Goal: Task Accomplishment & Management: Manage account settings

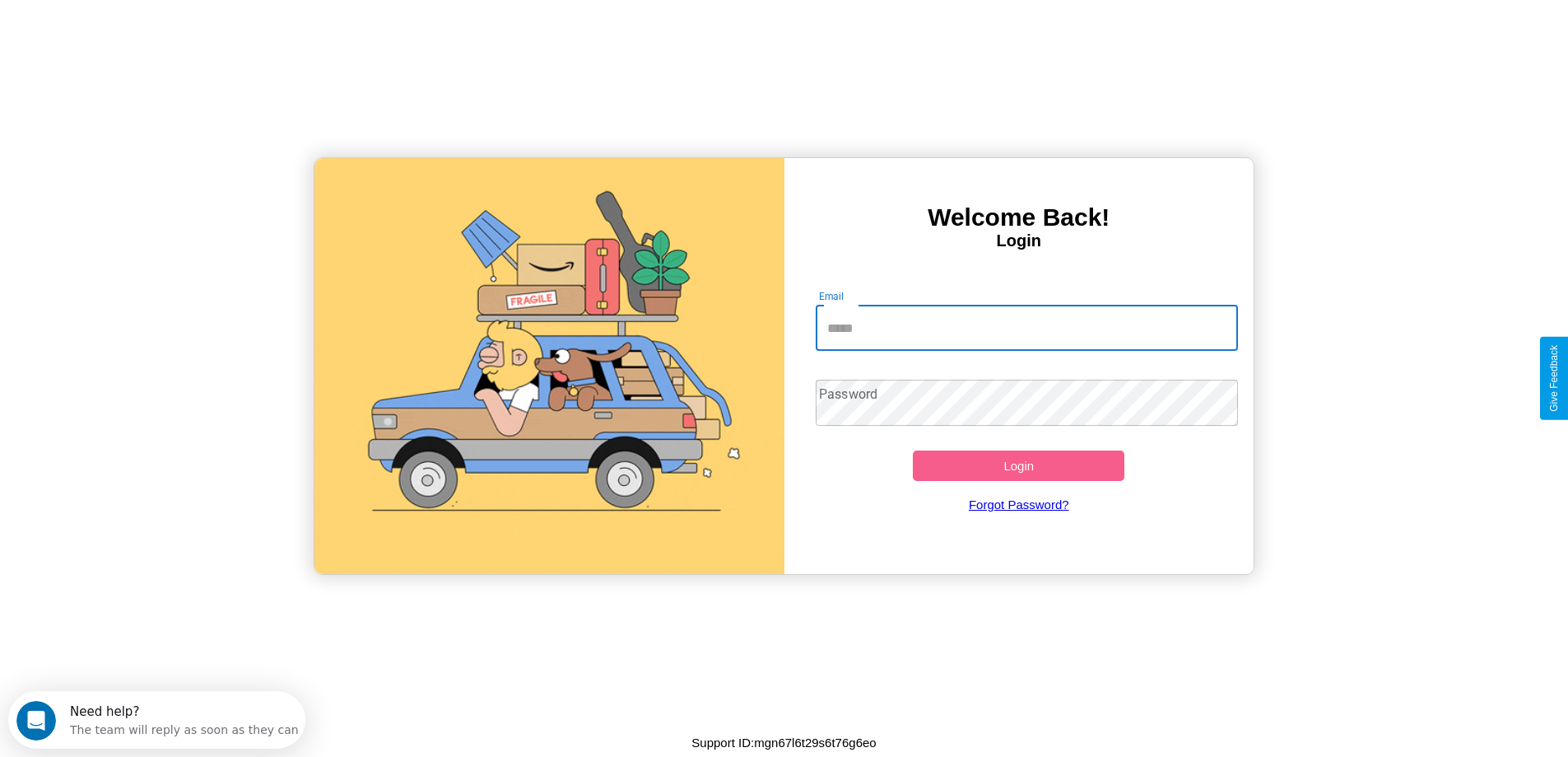
click at [1026, 328] on input "Email" at bounding box center [1027, 327] width 422 height 46
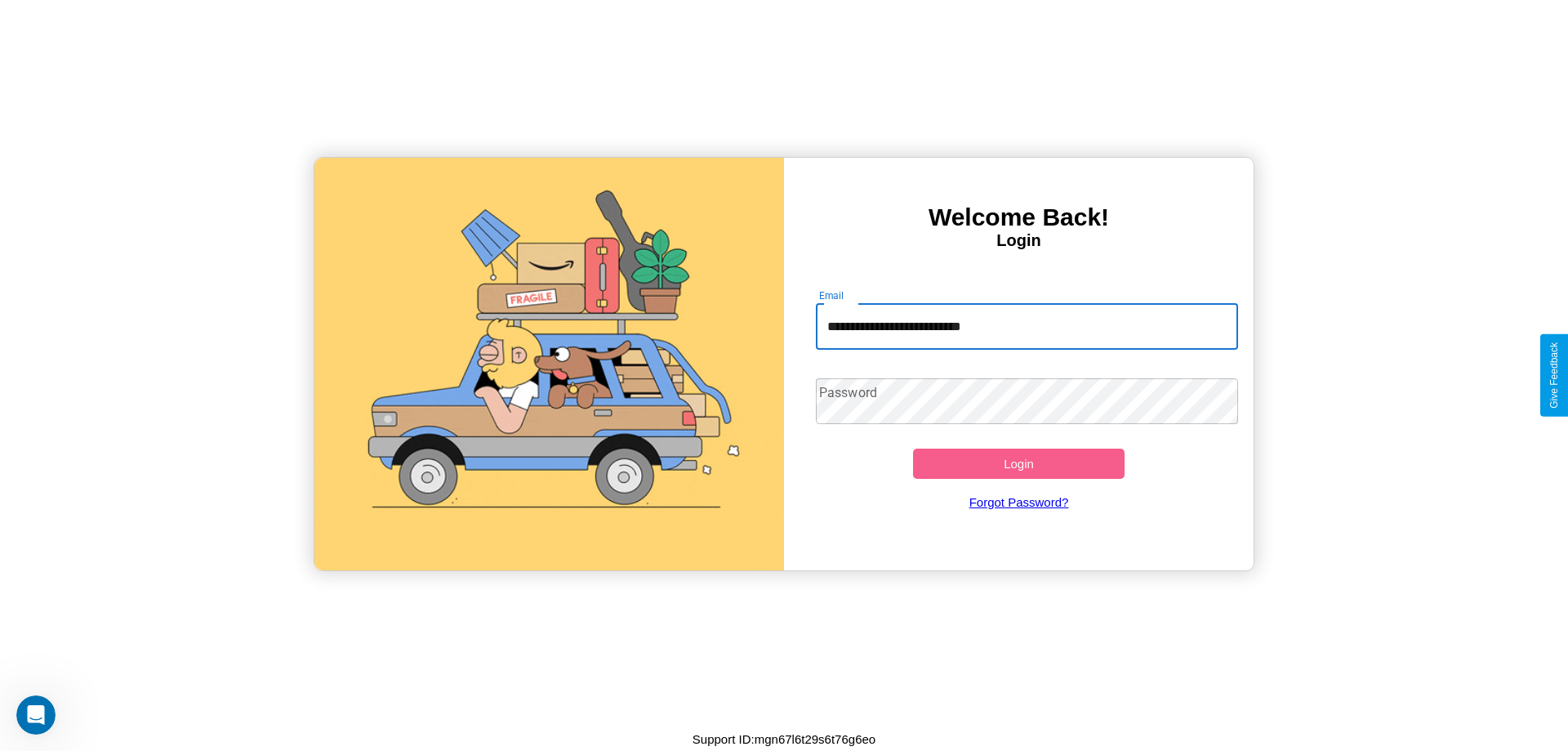
type input "**********"
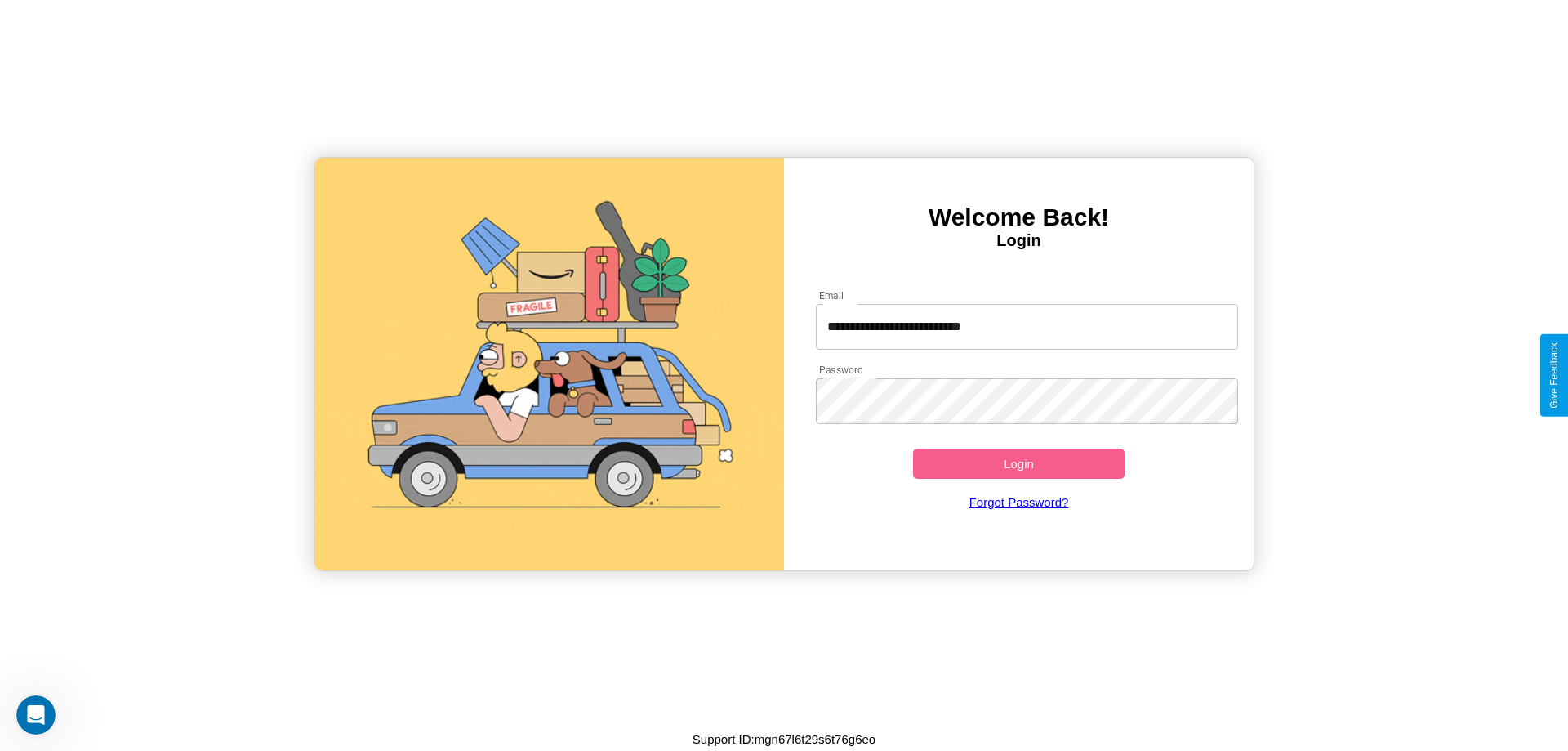
click at [1018, 463] on button "Login" at bounding box center [1019, 464] width 211 height 30
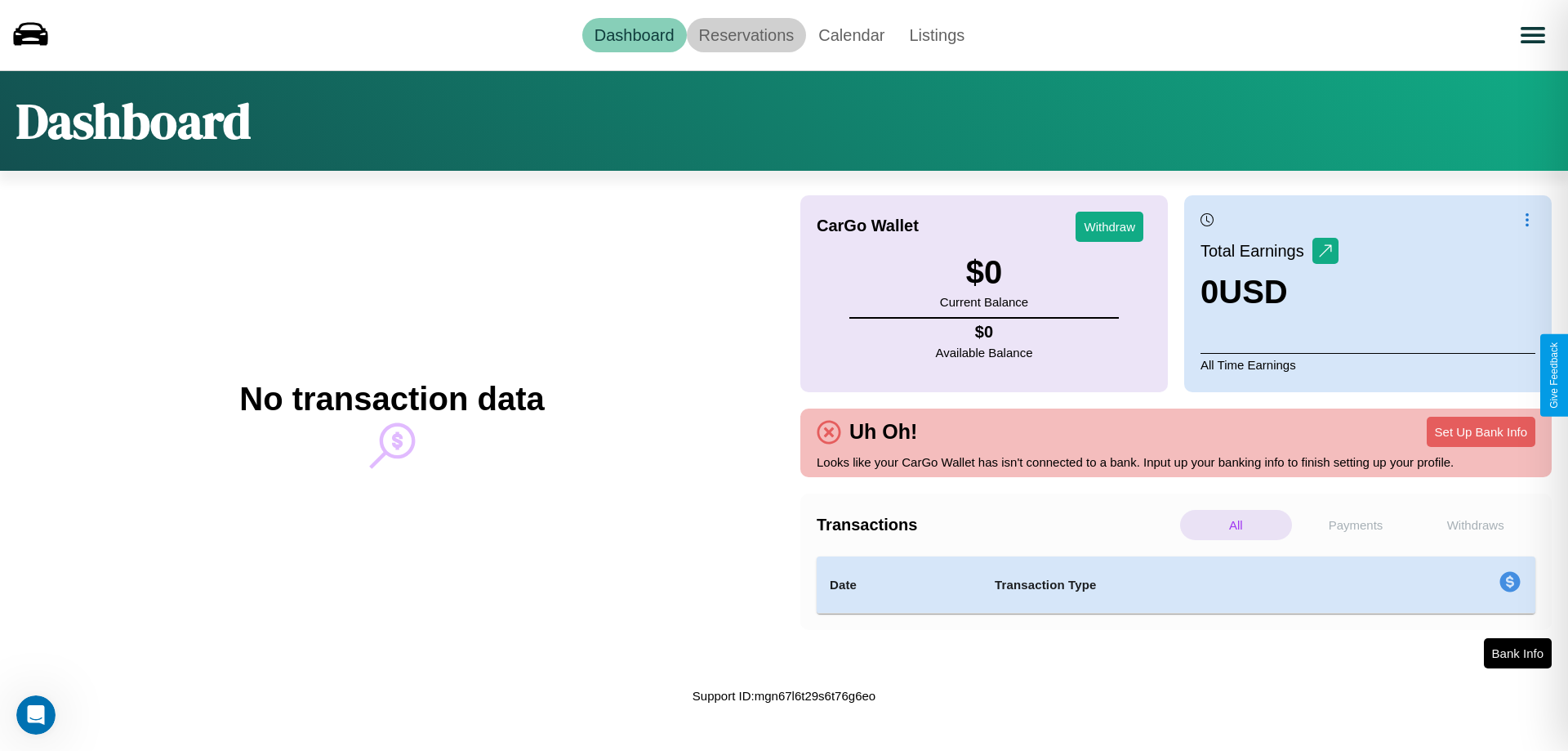
click at [746, 35] on link "Reservations" at bounding box center [747, 35] width 120 height 35
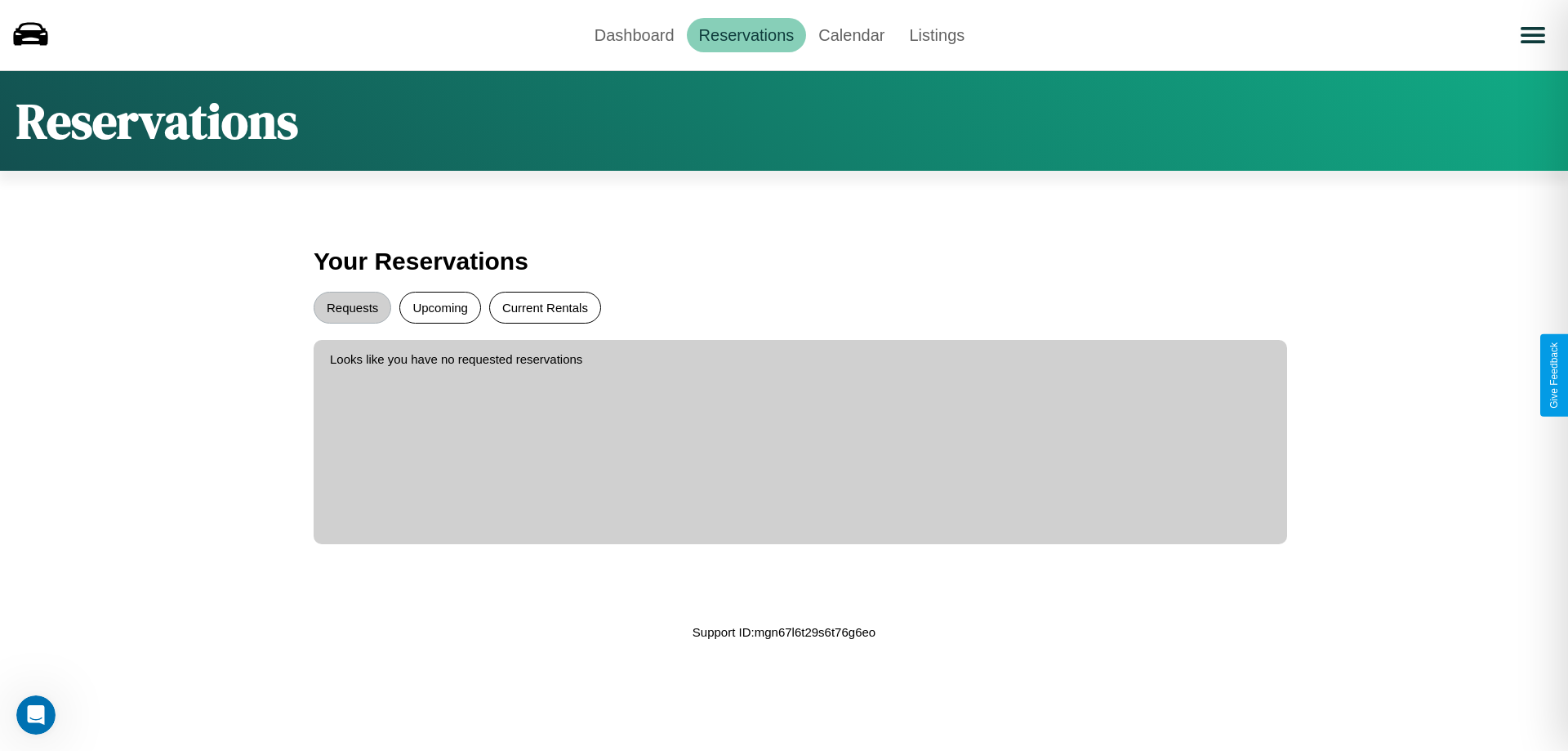
click at [545, 307] on button "Current Rentals" at bounding box center [545, 308] width 112 height 32
click at [352, 307] on button "Requests" at bounding box center [352, 308] width 78 height 32
click at [634, 35] on link "Dashboard" at bounding box center [635, 35] width 105 height 35
